Goal: Task Accomplishment & Management: Complete application form

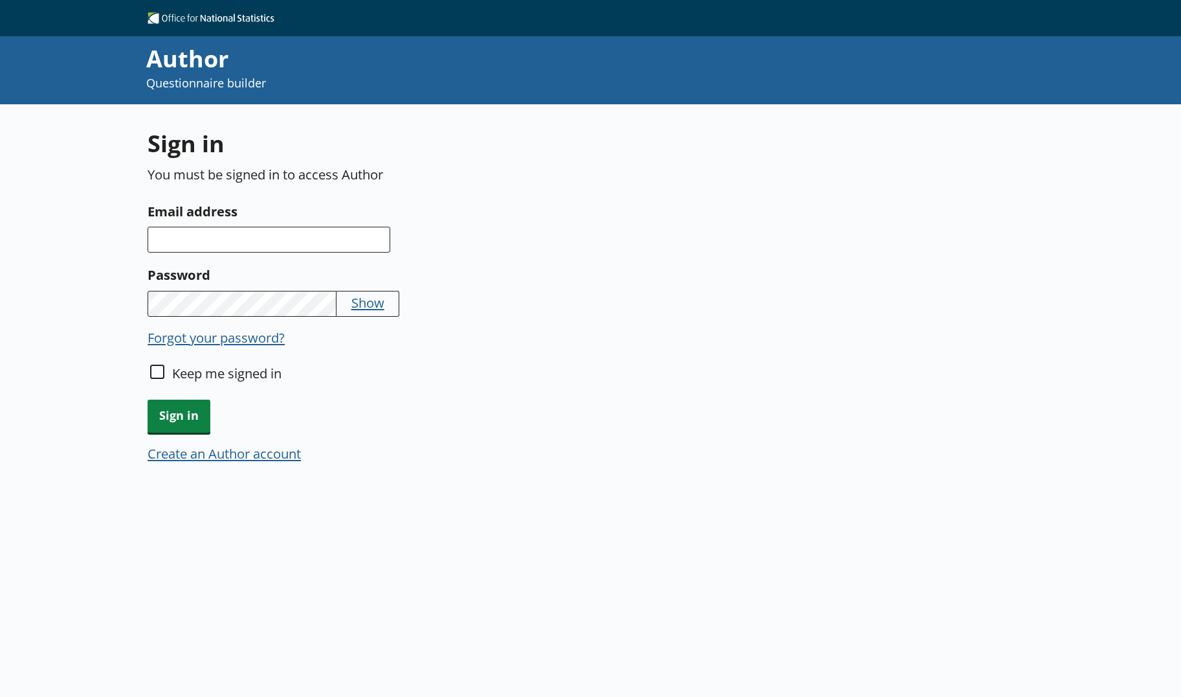
click at [258, 459] on button "Create an Author account" at bounding box center [224, 453] width 153 height 18
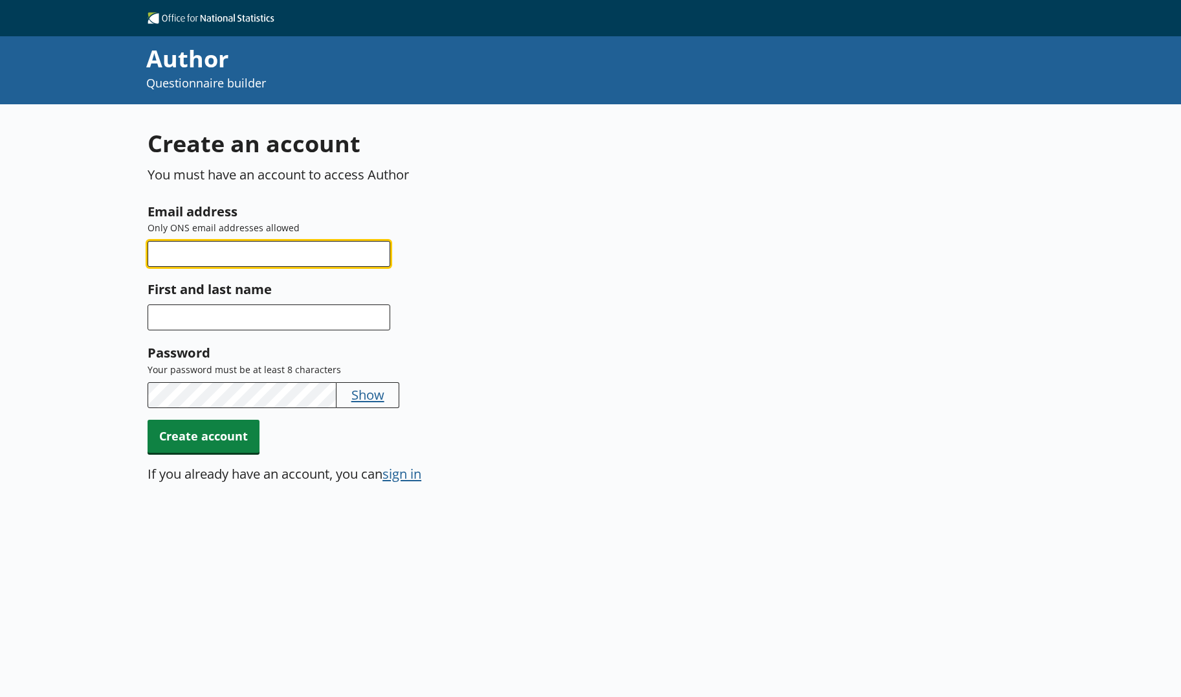
click at [273, 263] on input "Email address" at bounding box center [269, 254] width 243 height 26
drag, startPoint x: 295, startPoint y: 252, endPoint x: 131, endPoint y: 257, distance: 163.2
click at [131, 257] on div "Create an account You must have an account to access Author Email address Only …" at bounding box center [590, 452] width 1181 height 697
type input "tara.williams"ons.gov.uk"
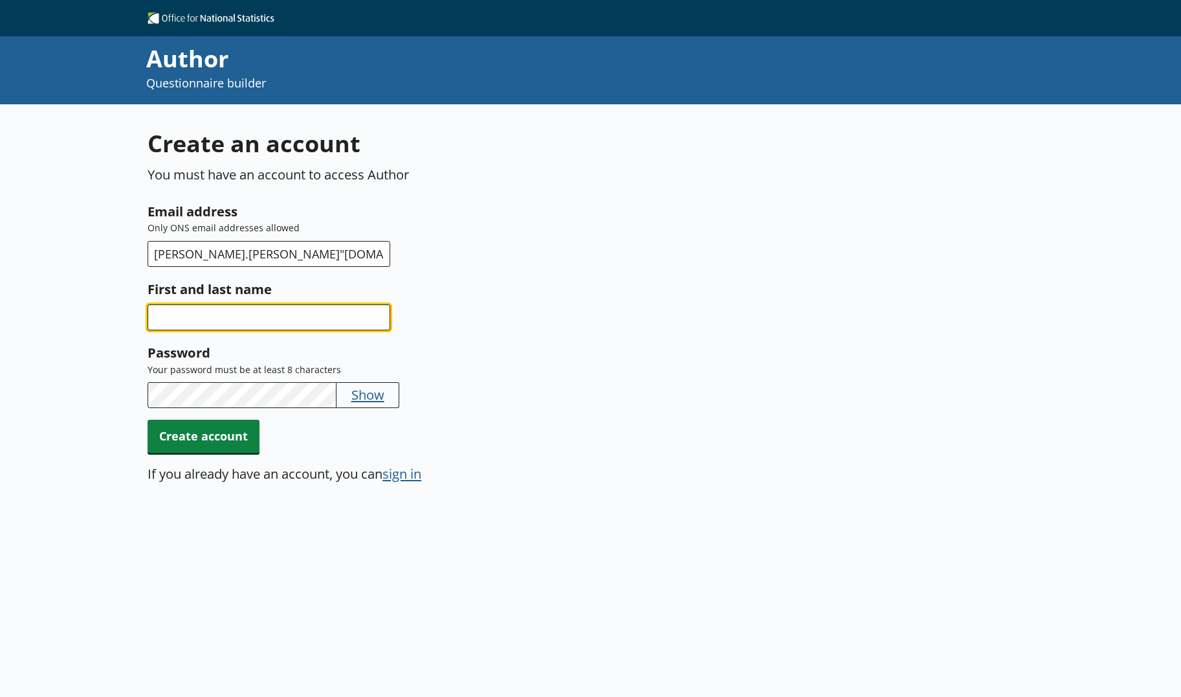
click at [186, 307] on input "First and last name" at bounding box center [269, 317] width 243 height 26
type input "Tara Williams"
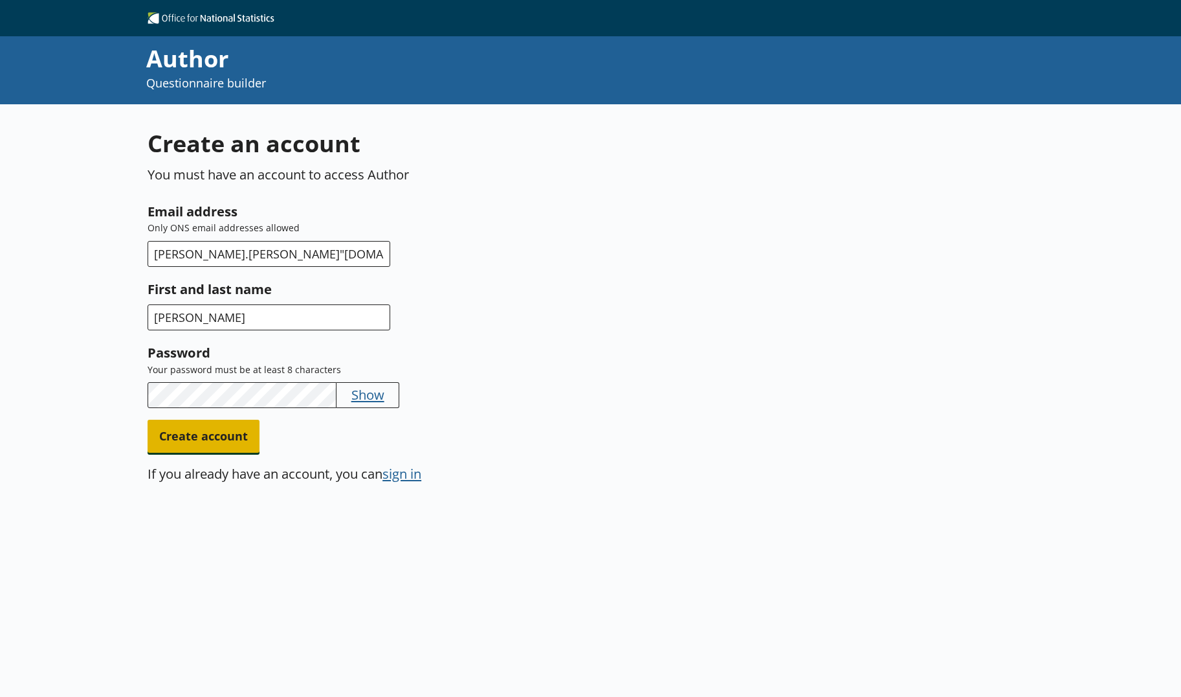
click at [207, 440] on span "Create account" at bounding box center [204, 435] width 112 height 33
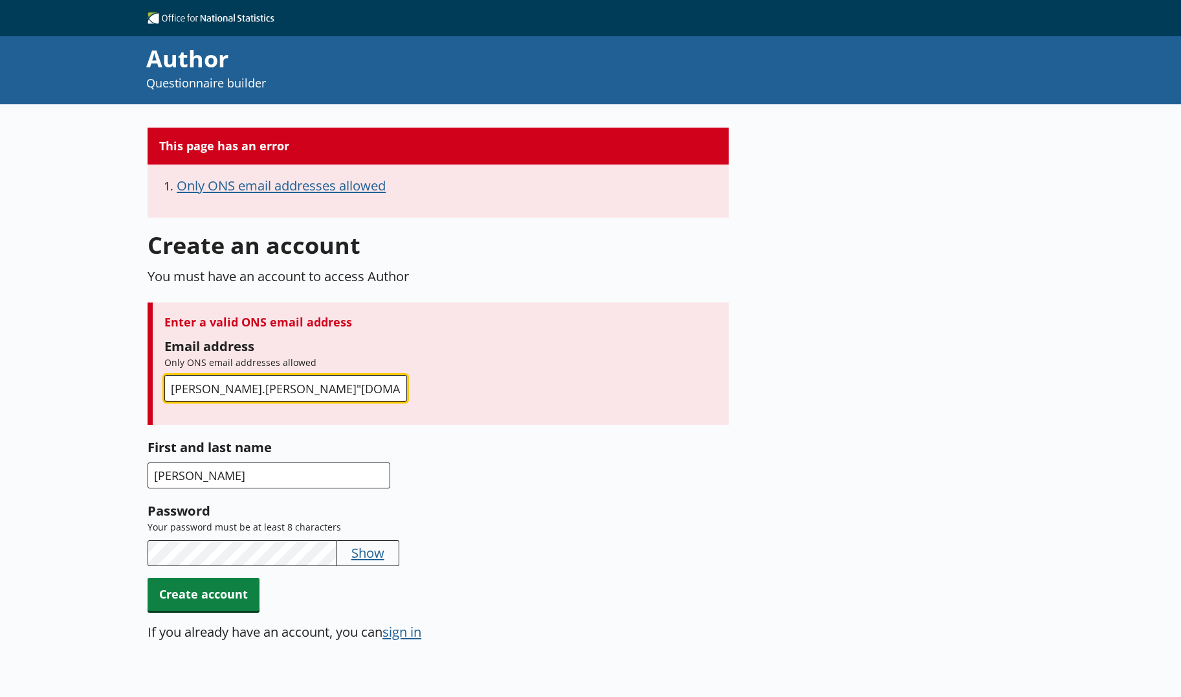
click at [245, 388] on input "tara.williams"ons.gov.uk" at bounding box center [285, 388] width 243 height 26
type input "tara.williams@ons.gov.uk"
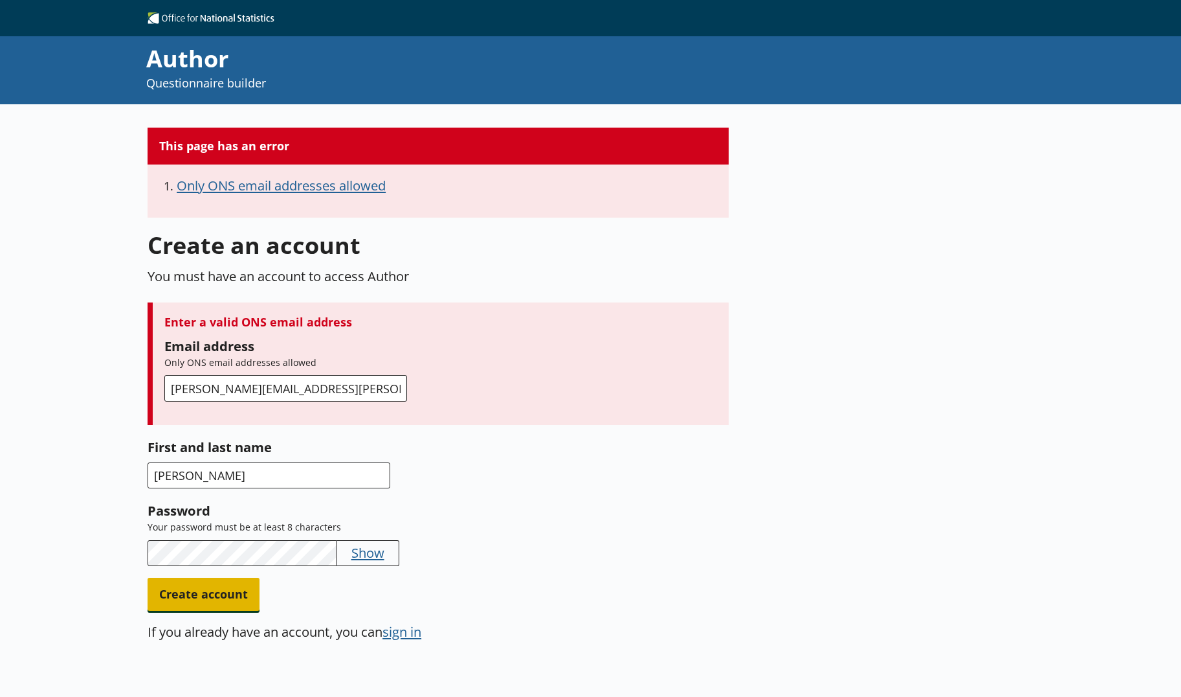
click at [230, 596] on span "Create account" at bounding box center [204, 593] width 112 height 33
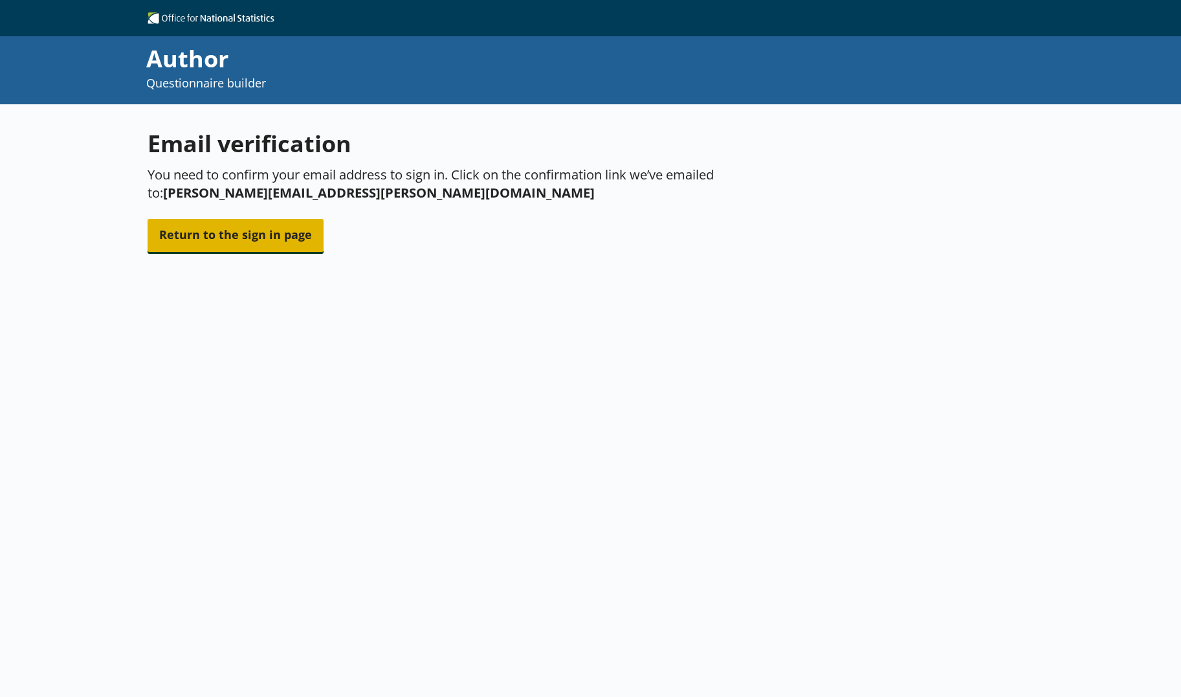
click at [218, 223] on span "Return to the sign in page" at bounding box center [236, 235] width 176 height 33
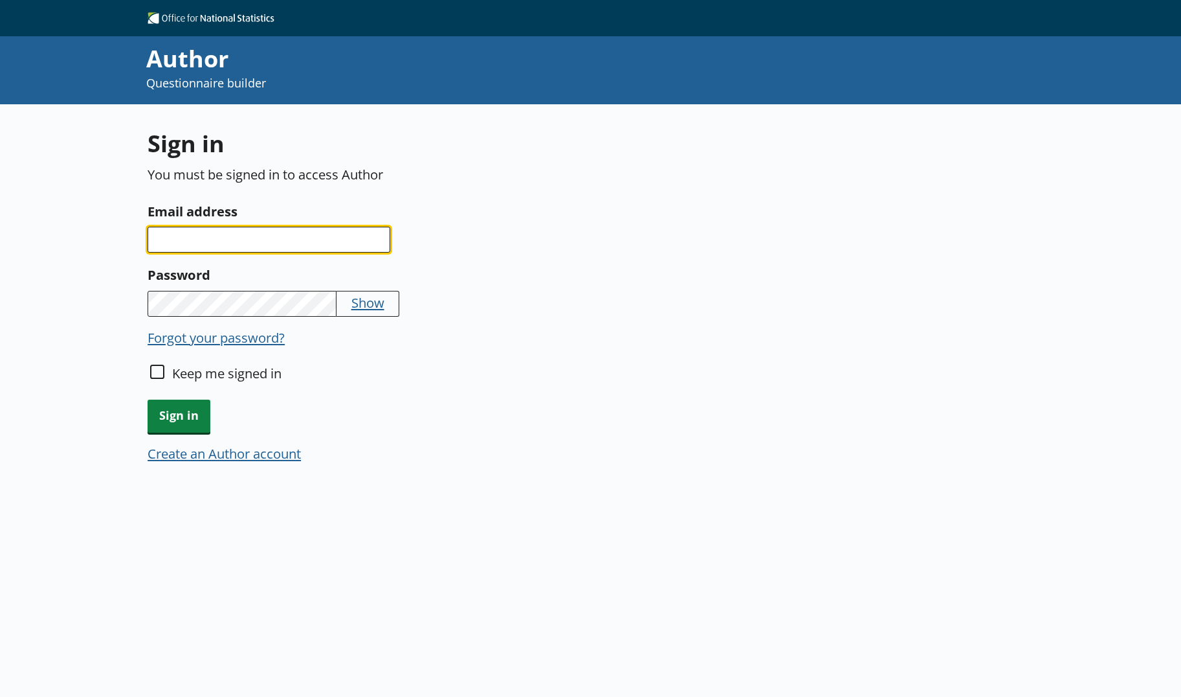
click at [223, 243] on input "Email address" at bounding box center [269, 240] width 243 height 26
paste input "tara.williams"ons.gov.uk"
click at [226, 240] on input "tara.williams"ons.gov.uk" at bounding box center [269, 240] width 243 height 26
type input "tara.williams@ons.gov.uk"
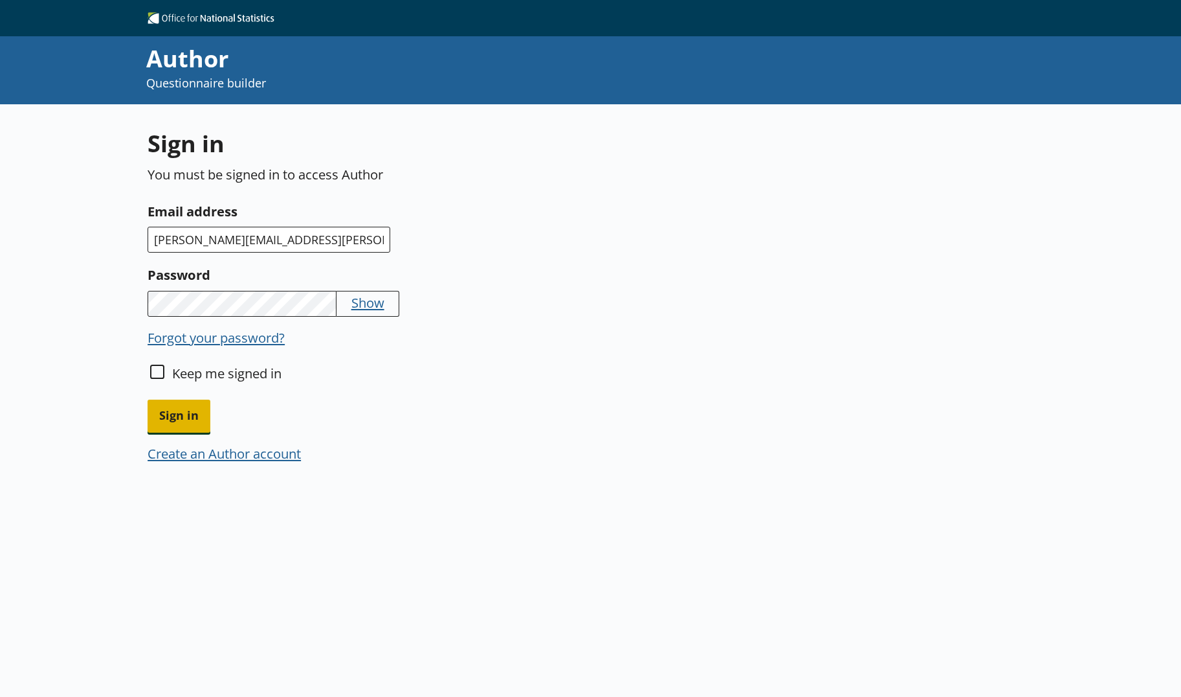
click at [195, 418] on span "Sign in" at bounding box center [179, 415] width 63 height 33
